Goal: Task Accomplishment & Management: Use online tool/utility

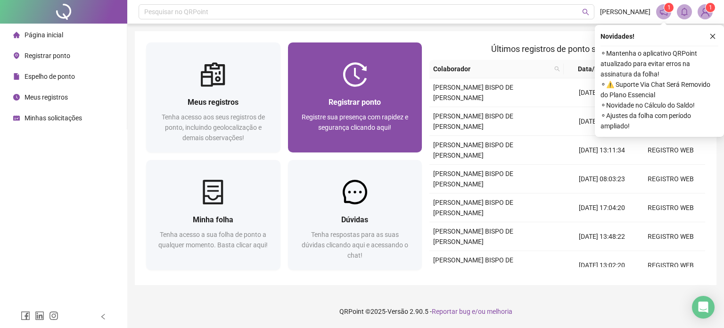
click at [378, 119] on span "Registre sua presença com rapidez e segurança clicando aqui!" at bounding box center [355, 122] width 107 height 18
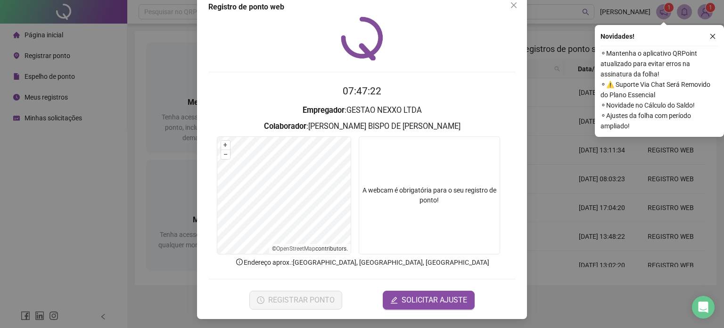
scroll to position [19, 0]
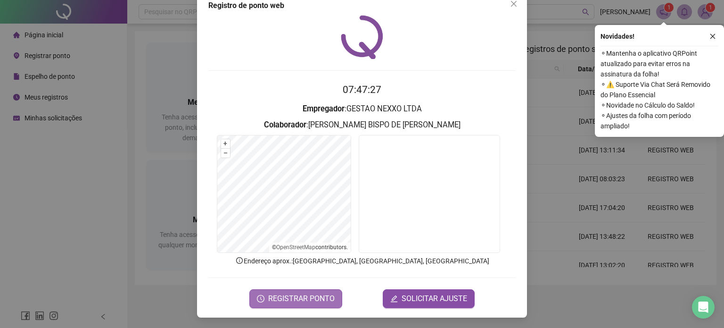
drag, startPoint x: 274, startPoint y: 298, endPoint x: 279, endPoint y: 297, distance: 5.7
click at [274, 298] on span "REGISTRAR PONTO" at bounding box center [301, 298] width 66 height 11
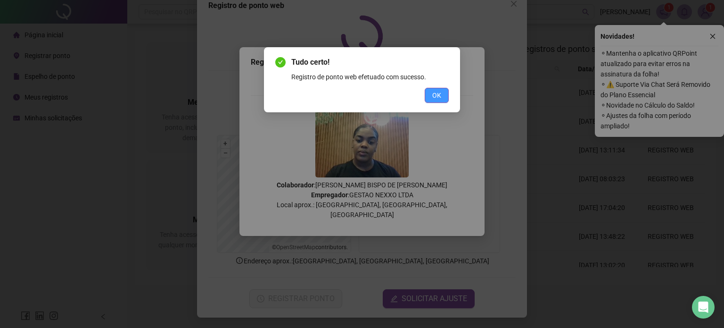
click at [426, 91] on button "OK" at bounding box center [437, 95] width 24 height 15
